Goal: Information Seeking & Learning: Learn about a topic

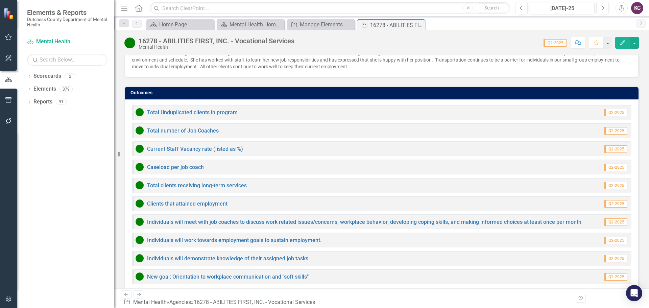
scroll to position [501, 0]
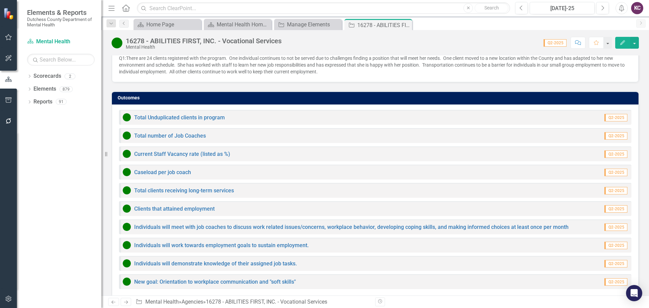
drag, startPoint x: 105, startPoint y: 153, endPoint x: 83, endPoint y: 153, distance: 21.6
click at [83, 153] on div "Elements & Reports Dutchess County Department of Mental Health Scorecard Mental…" at bounding box center [50, 154] width 101 height 308
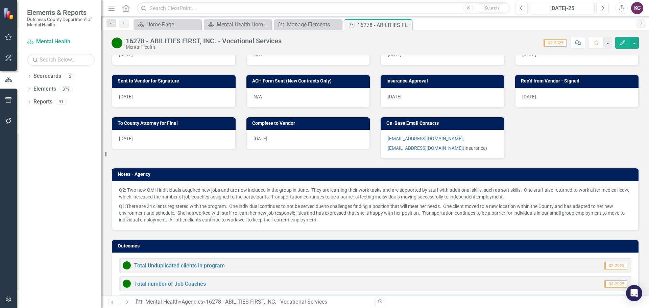
scroll to position [299, 0]
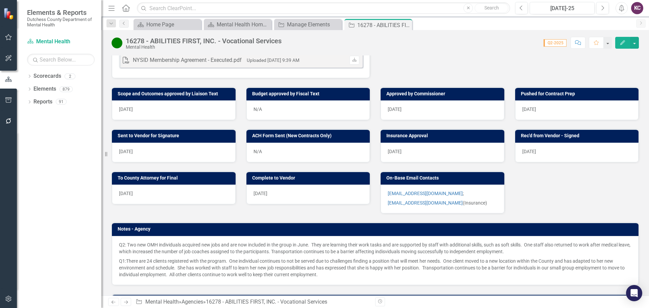
click at [570, 174] on div "Sent to Vendor for Signature [DATE] ACH Form Sent (New Contracts Only) N/A Insu…" at bounding box center [374, 311] width 537 height 382
click at [584, 157] on div "Sent to Vendor for Signature [DATE] ACH Form Sent (New Contracts Only) N/A Insu…" at bounding box center [374, 311] width 537 height 382
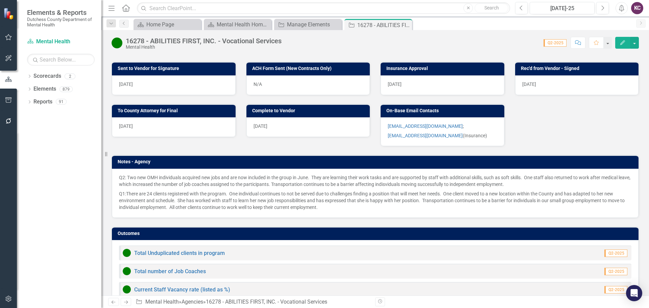
scroll to position [501, 0]
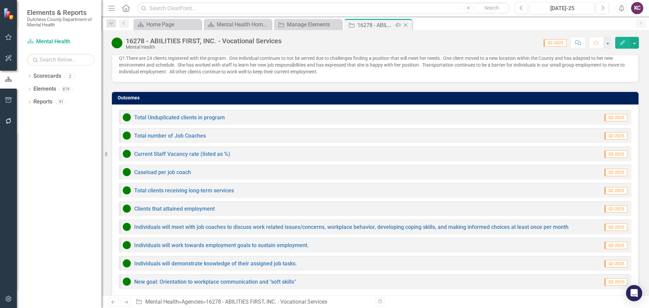
click at [406, 21] on div "Close" at bounding box center [406, 25] width 8 height 8
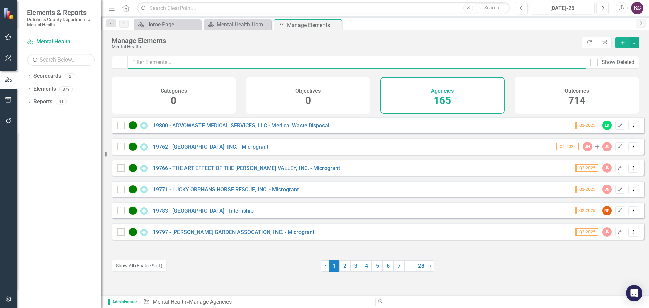
click at [210, 66] on input "text" at bounding box center [357, 62] width 458 height 13
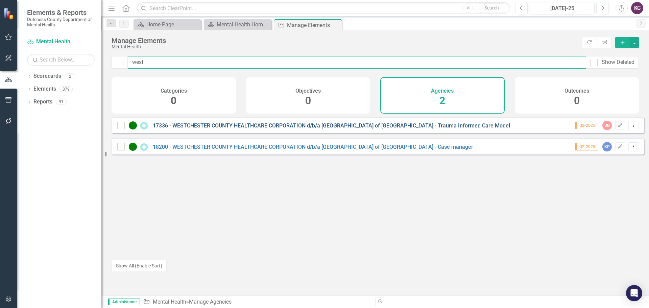
type input "west"
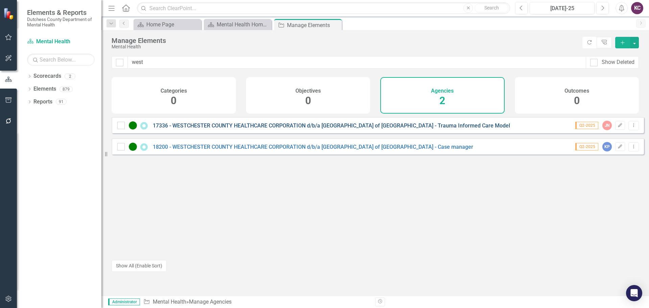
click at [343, 129] on link "17336 - WESTCHESTER COUNTY HEALTHCARE CORPORATION d/b/a [GEOGRAPHIC_DATA] of [G…" at bounding box center [331, 125] width 357 height 6
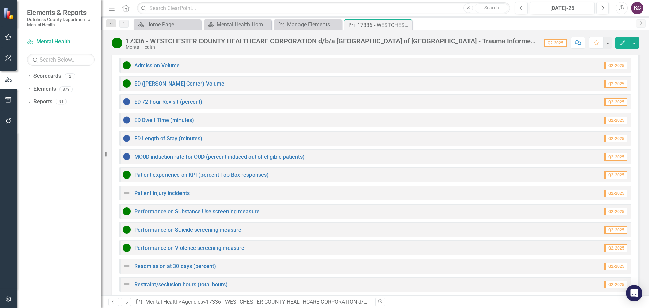
scroll to position [610, 0]
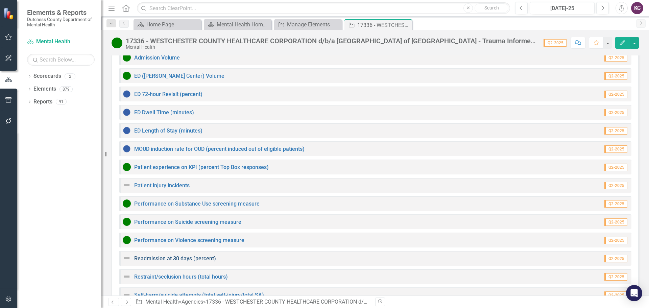
click at [173, 255] on link "Readmission at 30 days (percent)" at bounding box center [175, 258] width 82 height 6
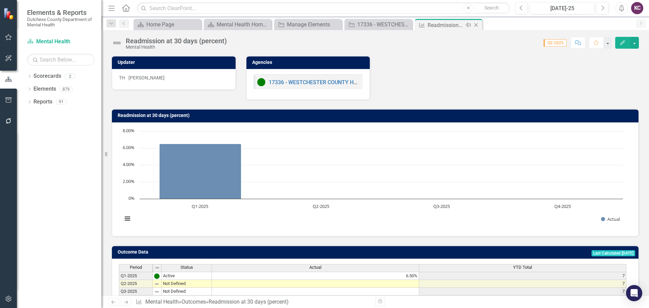
click at [477, 24] on icon "Close" at bounding box center [475, 24] width 7 height 5
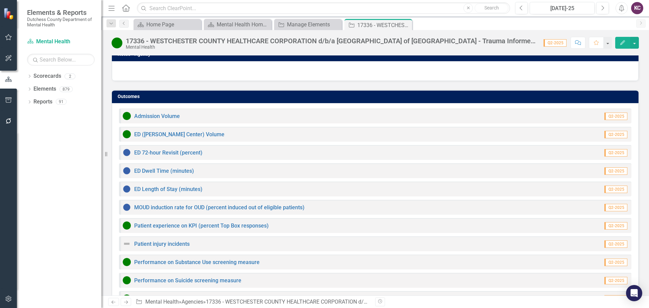
scroll to position [610, 0]
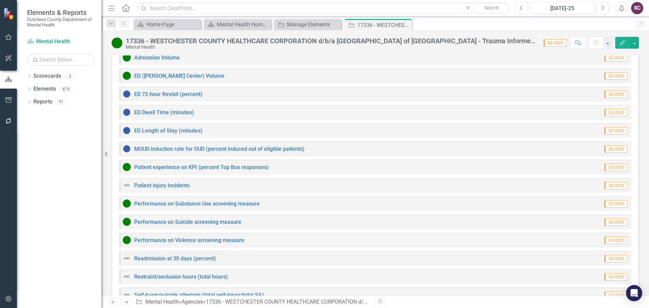
click at [166, 308] on link "Staff injury incidents" at bounding box center [159, 313] width 50 height 6
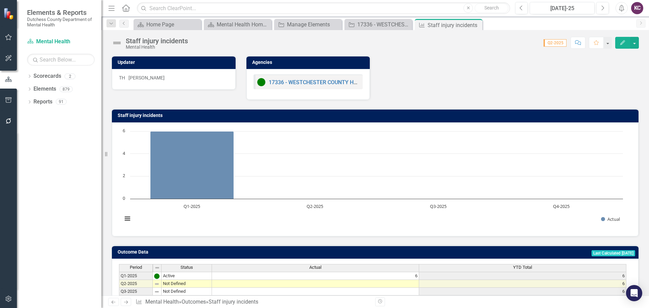
scroll to position [53, 0]
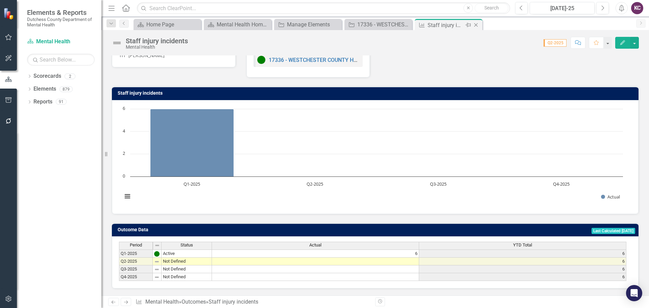
click at [477, 25] on icon "Close" at bounding box center [475, 24] width 7 height 5
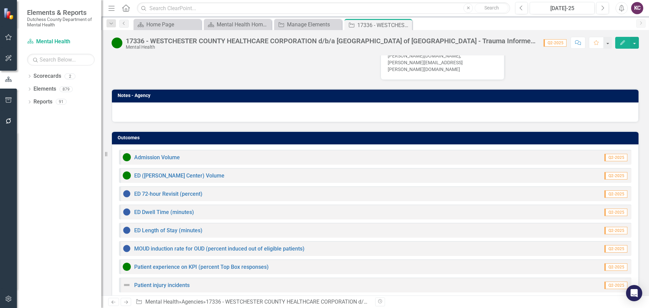
scroll to position [509, 0]
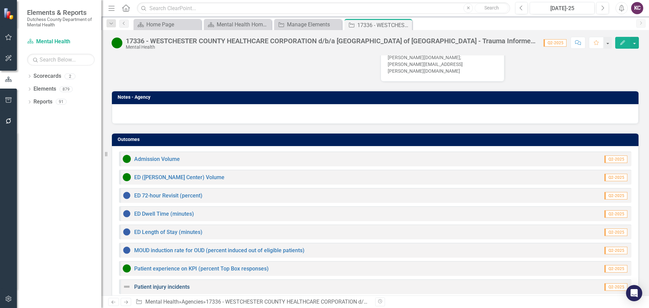
click at [153, 284] on link "Patient injury incidents" at bounding box center [161, 287] width 55 height 6
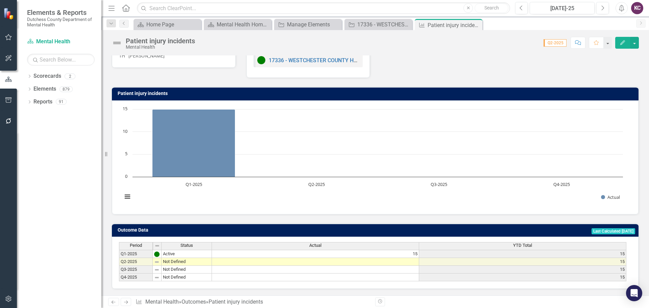
scroll to position [53, 0]
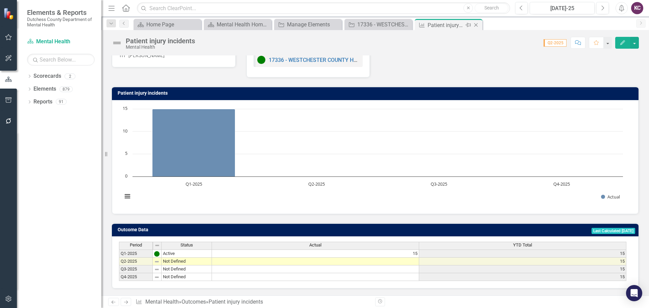
click at [475, 24] on icon "Close" at bounding box center [475, 24] width 7 height 5
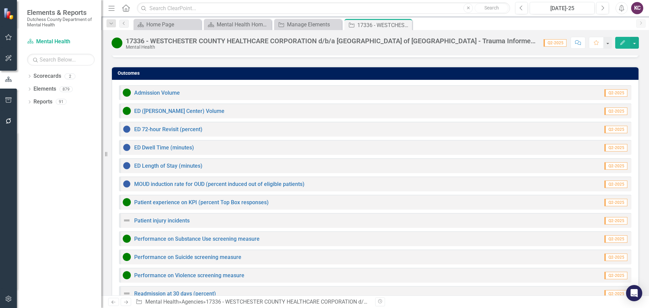
scroll to position [610, 0]
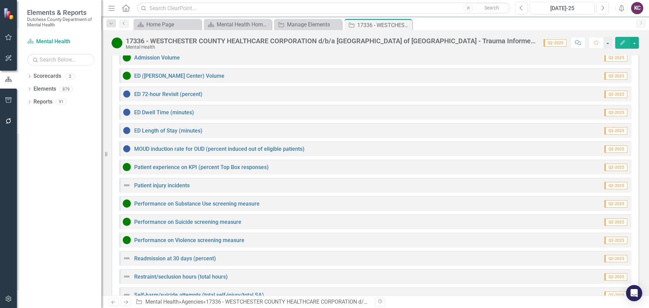
click at [196, 291] on div "Self-harm/suicide attempts (total self-injury/total SA)" at bounding box center [193, 295] width 141 height 8
click at [197, 292] on link "Self-harm/suicide attempts (total self-injury/total SA)" at bounding box center [199, 295] width 130 height 6
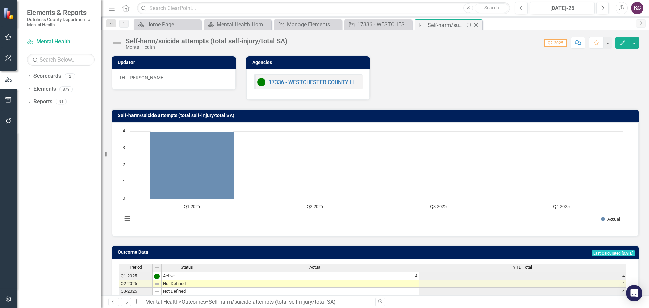
click at [475, 24] on icon "Close" at bounding box center [475, 24] width 7 height 5
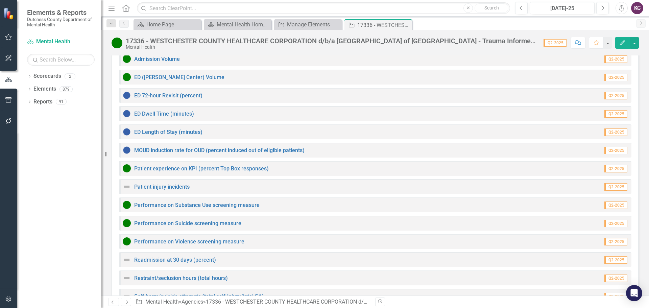
scroll to position [610, 0]
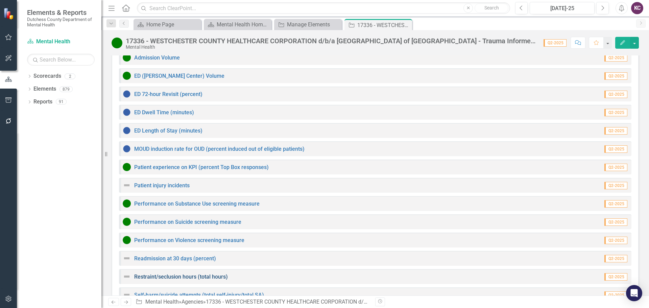
click at [168, 273] on link "Restraint/seclusion hours (total hours)" at bounding box center [181, 276] width 94 height 6
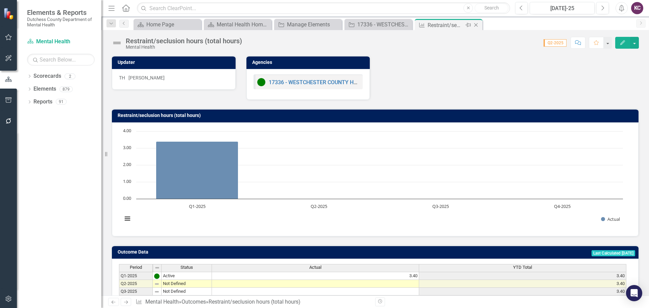
click at [474, 25] on icon "Close" at bounding box center [475, 24] width 7 height 5
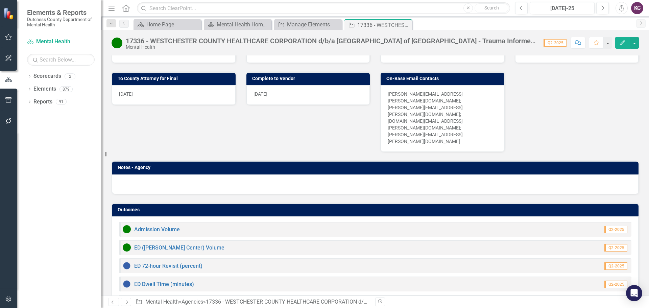
scroll to position [610, 0]
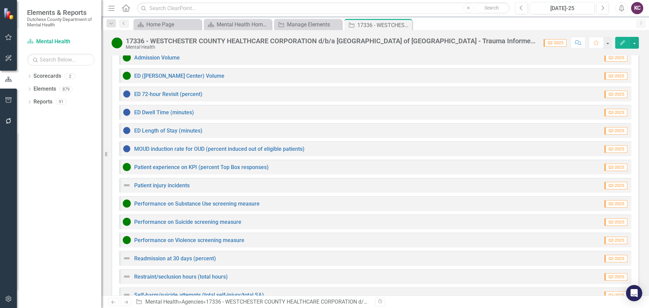
click at [168, 308] on link "Staff injury incidents" at bounding box center [159, 313] width 50 height 6
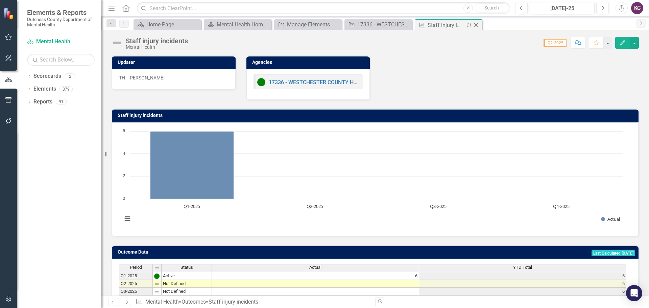
click at [477, 24] on icon "Close" at bounding box center [475, 24] width 7 height 5
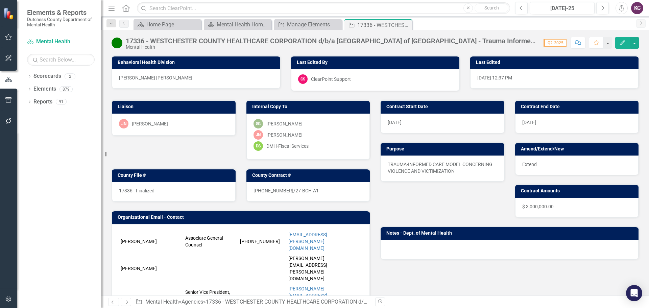
click at [145, 150] on div "Liaison [PERSON_NAME]-[PERSON_NAME] Internal Copy To SG [PERSON_NAME] [PERSON_N…" at bounding box center [240, 254] width 269 height 326
